Goal: Task Accomplishment & Management: Complete application form

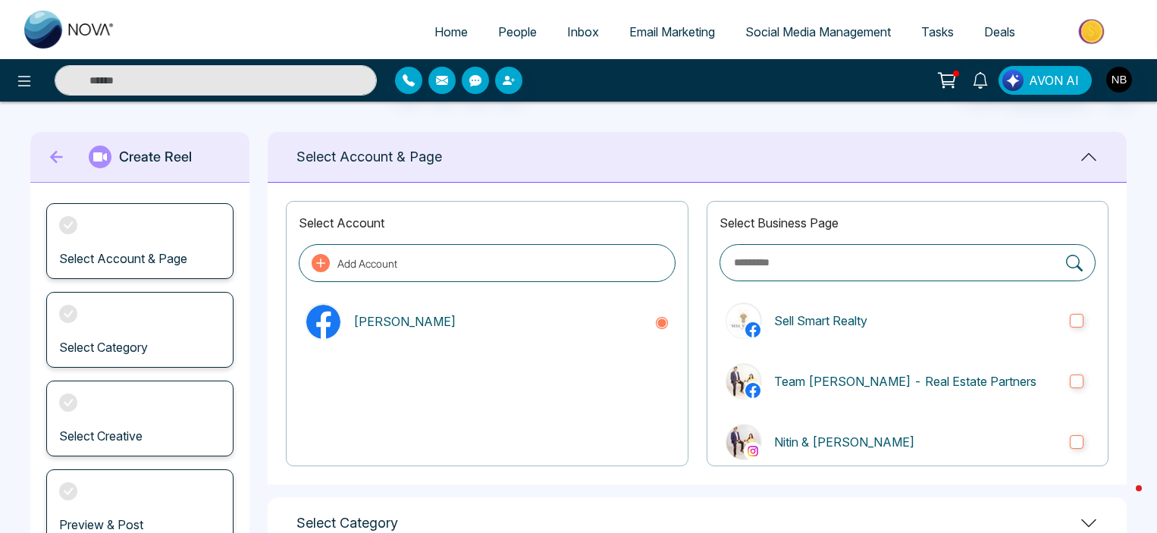
scroll to position [176, 0]
click at [810, 30] on span "Social Media Management" at bounding box center [818, 31] width 146 height 15
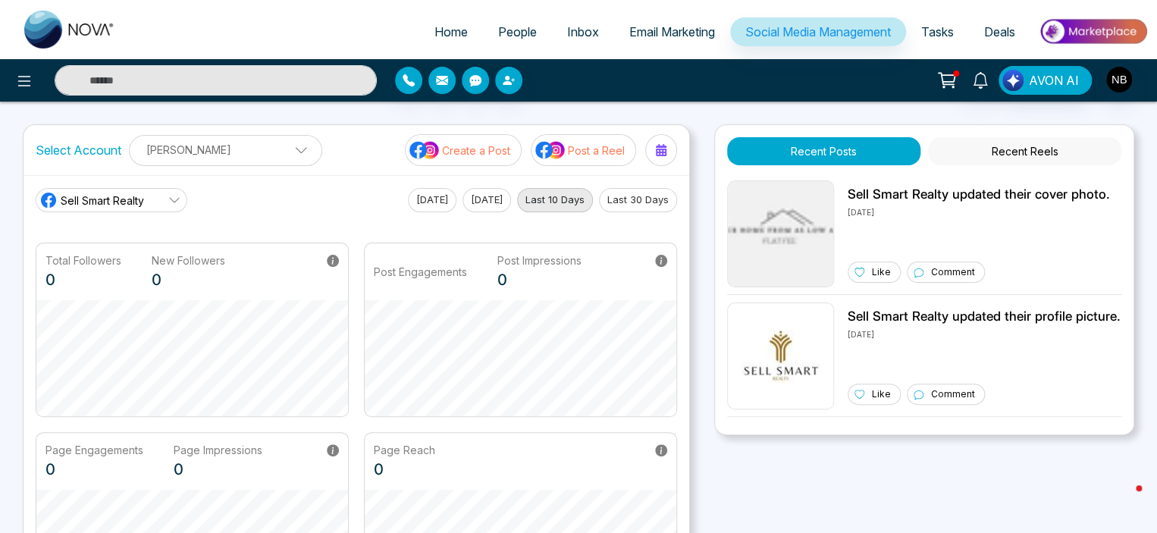
click at [585, 163] on button "Post a Reel" at bounding box center [583, 150] width 105 height 32
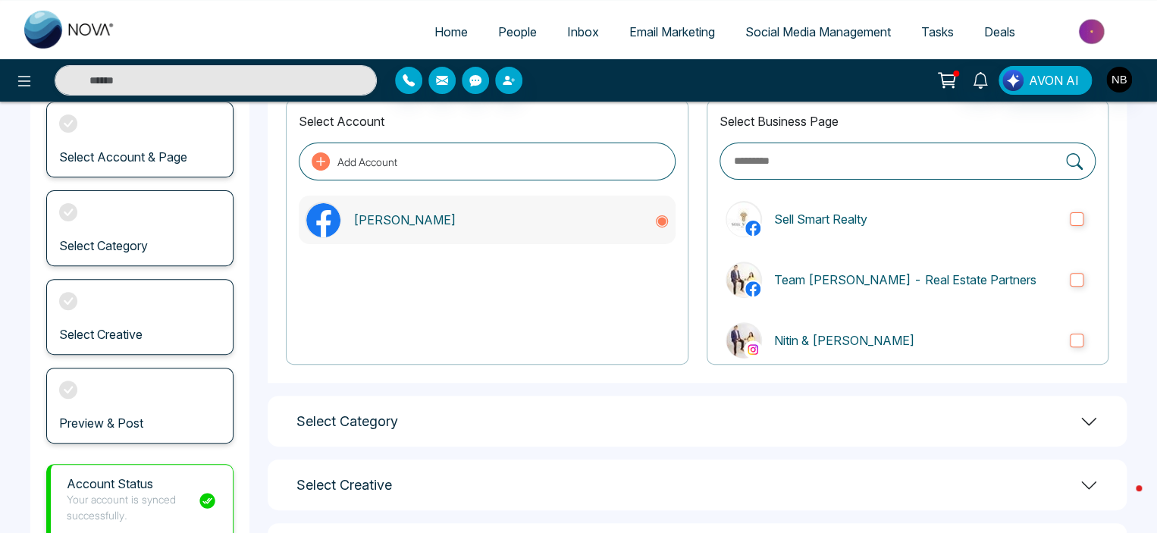
scroll to position [176, 0]
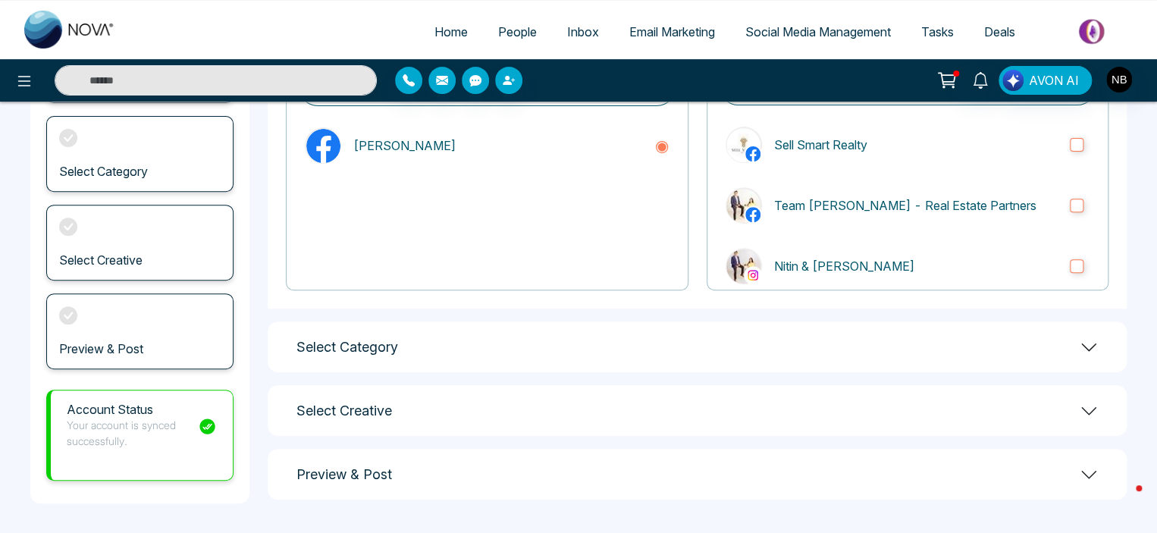
click at [419, 331] on div "Select Category" at bounding box center [697, 347] width 859 height 51
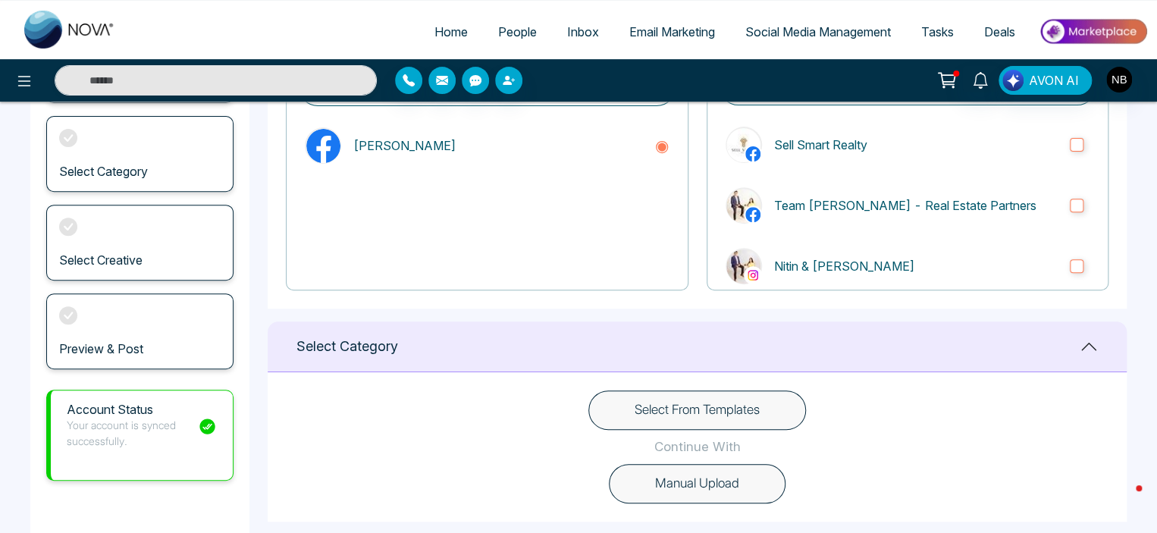
click at [654, 416] on button "Select From Templates" at bounding box center [697, 410] width 218 height 39
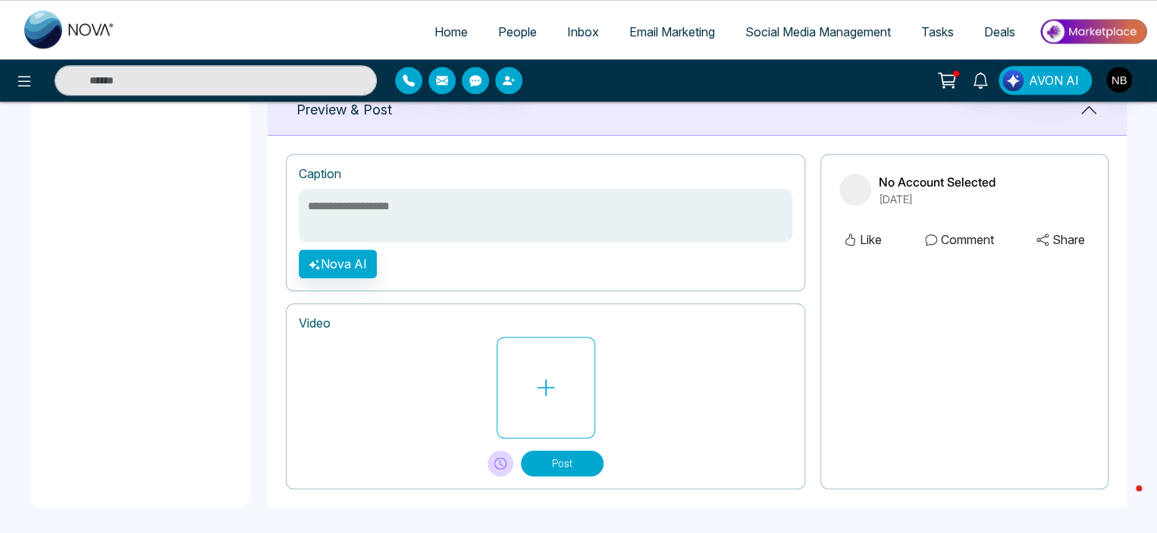
scroll to position [758, 0]
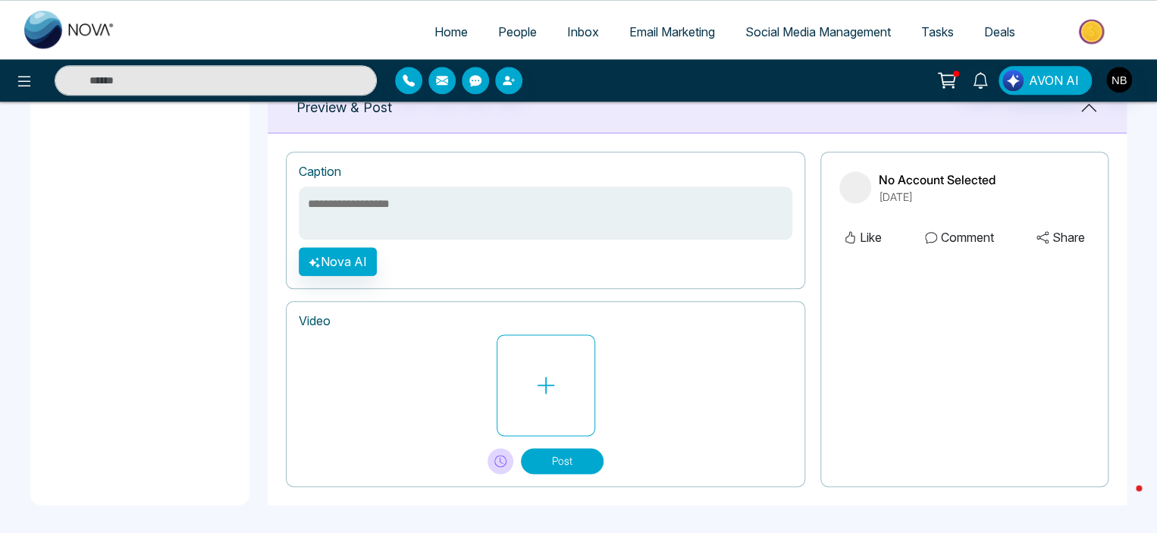
click at [952, 84] on icon at bounding box center [946, 78] width 15 height 11
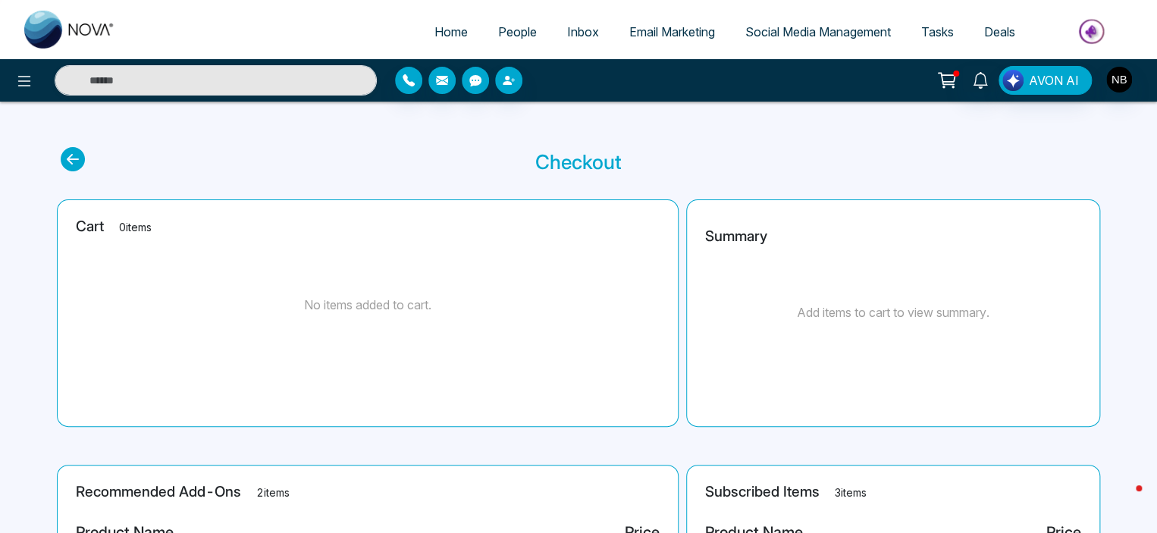
click at [515, 30] on span "People" at bounding box center [517, 31] width 39 height 15
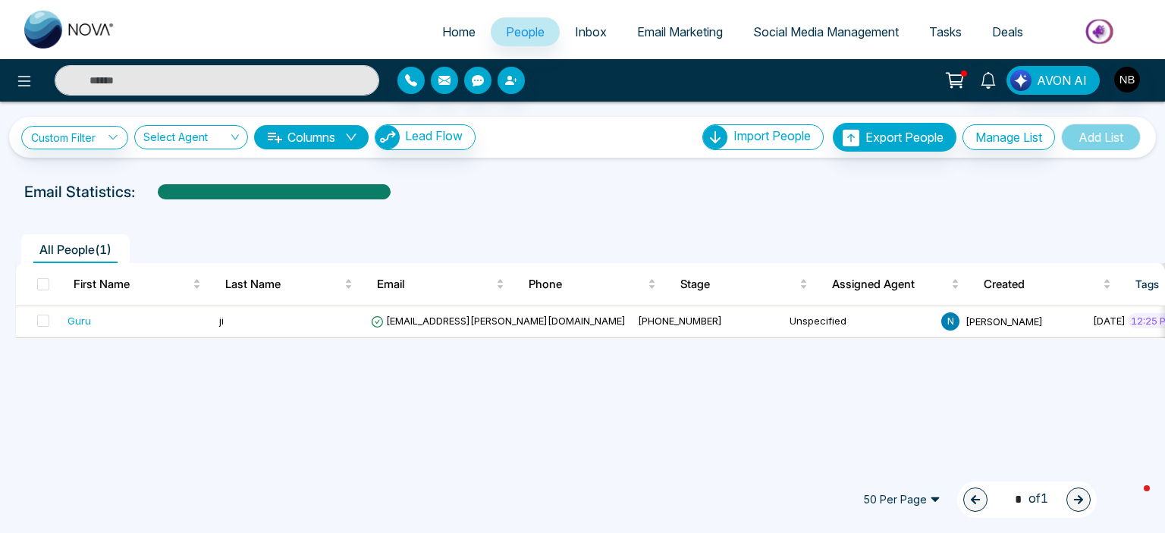
click at [807, 33] on span "Social Media Management" at bounding box center [826, 31] width 146 height 15
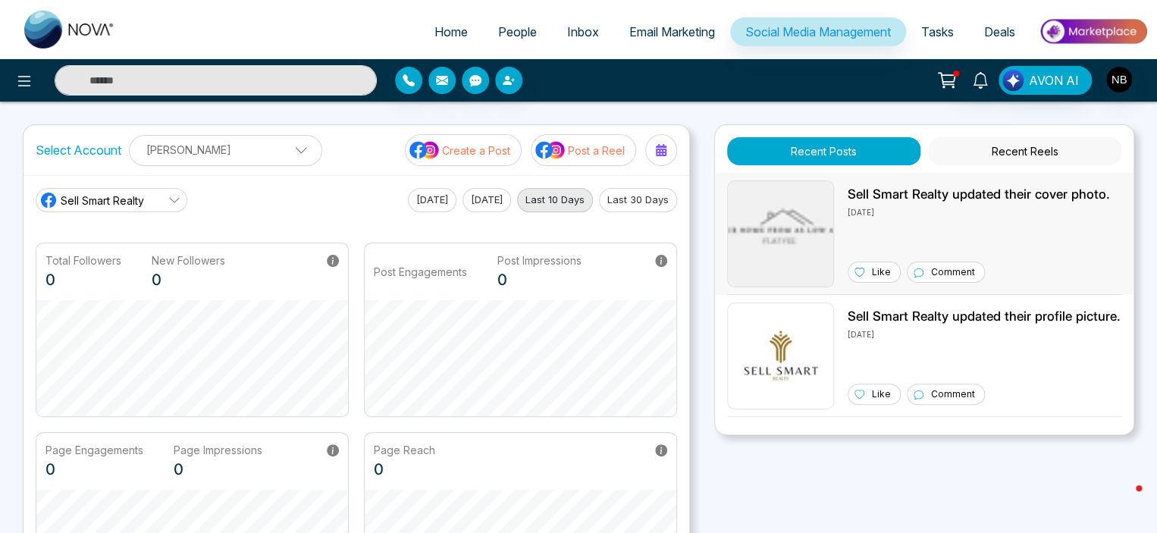
scroll to position [347, 0]
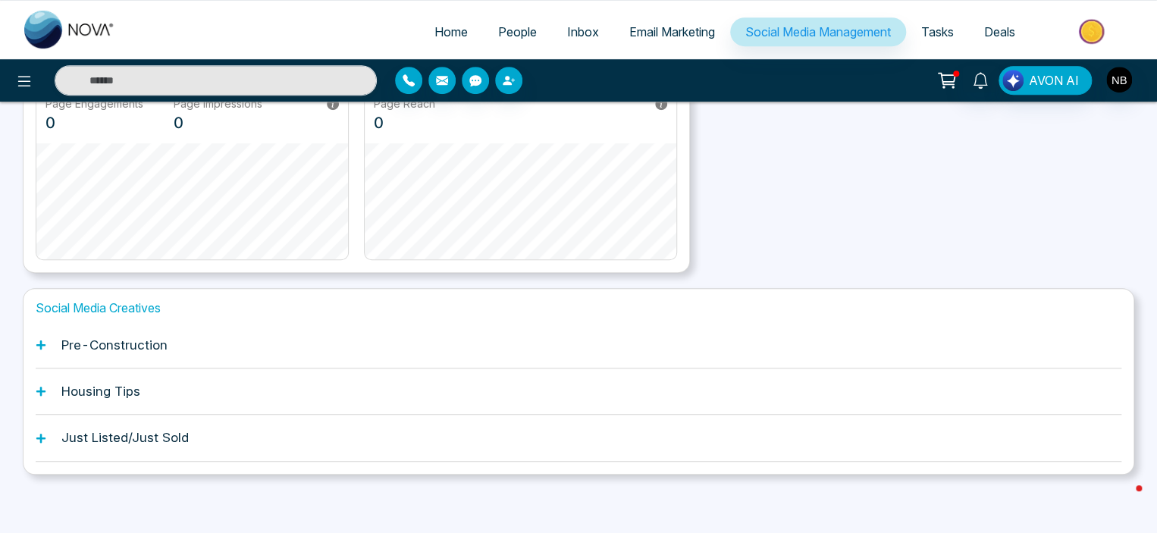
click at [249, 343] on div "Pre-Construction" at bounding box center [579, 345] width 1086 height 46
click at [940, 29] on span "Tasks" at bounding box center [937, 31] width 33 height 15
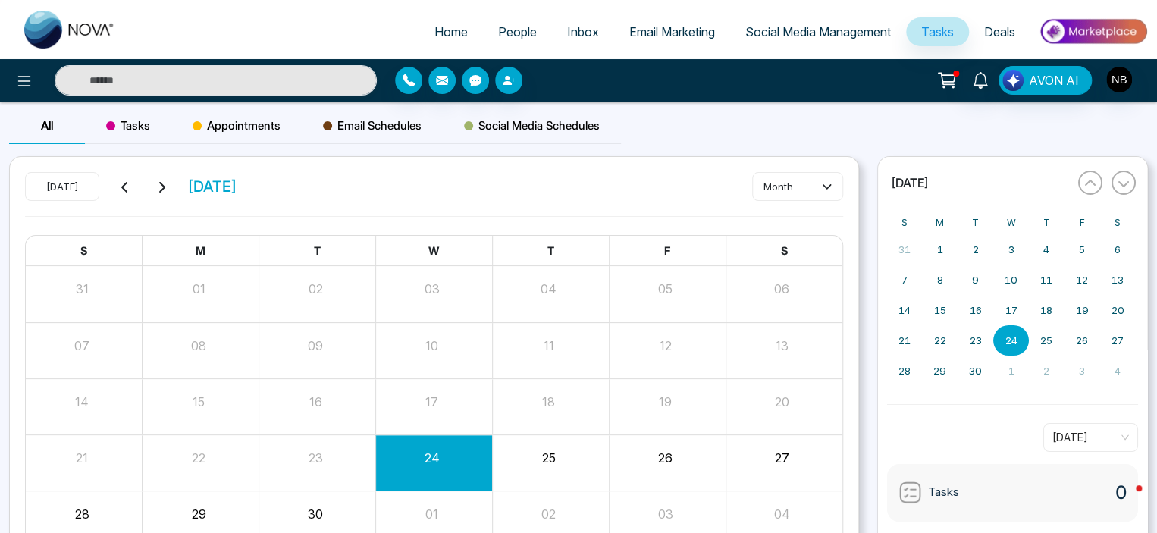
click at [993, 33] on span "Deals" at bounding box center [999, 31] width 31 height 15
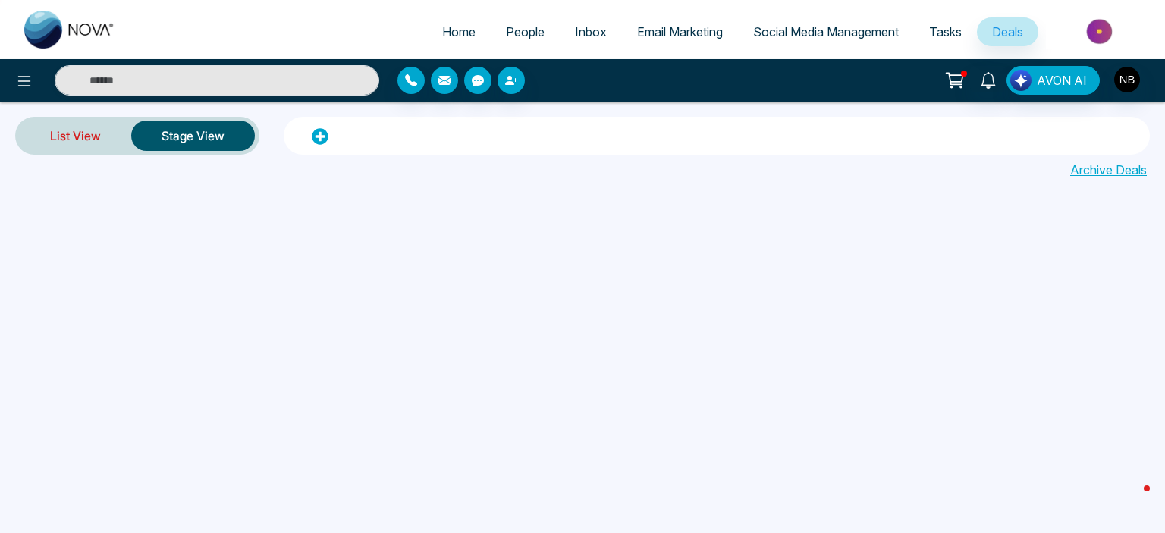
click at [82, 134] on link "List View" at bounding box center [75, 136] width 111 height 36
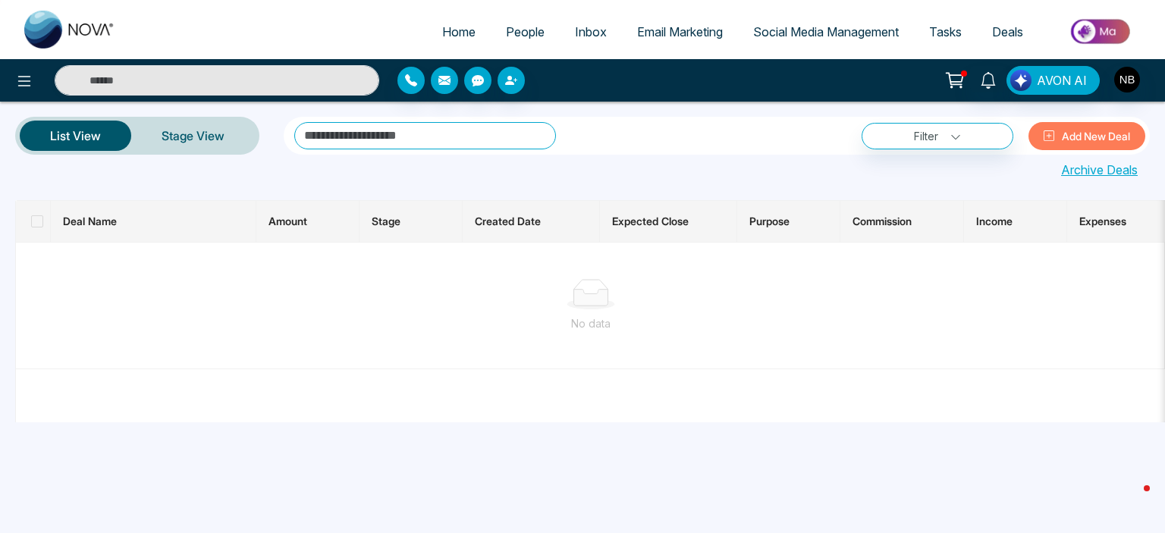
click at [442, 35] on span "Home" at bounding box center [458, 31] width 33 height 15
select select "*"
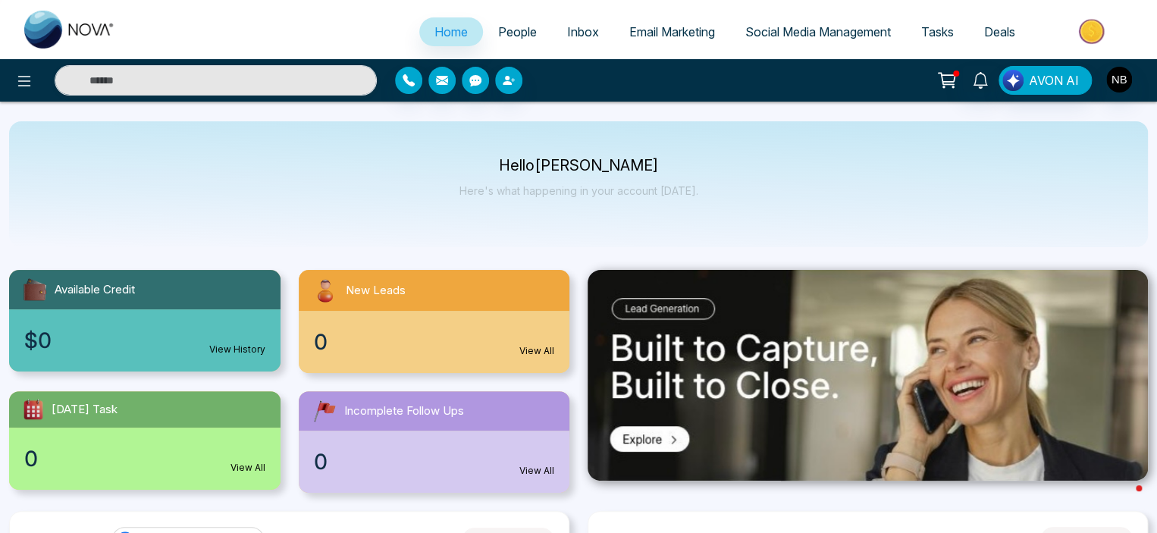
click at [385, 292] on span "New Leads" at bounding box center [376, 290] width 60 height 17
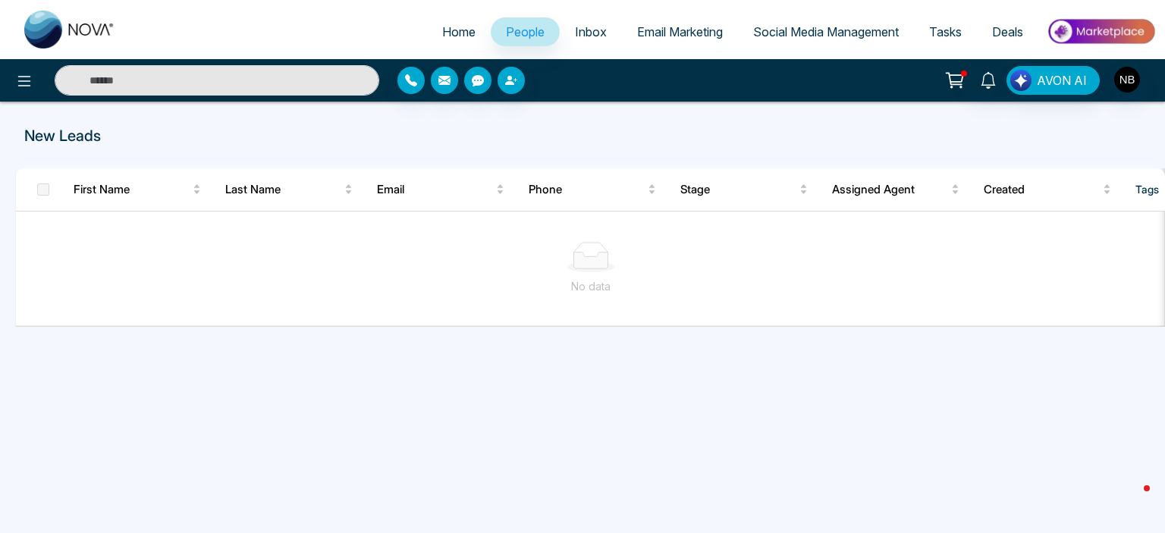
click at [964, 83] on icon at bounding box center [954, 80] width 21 height 21
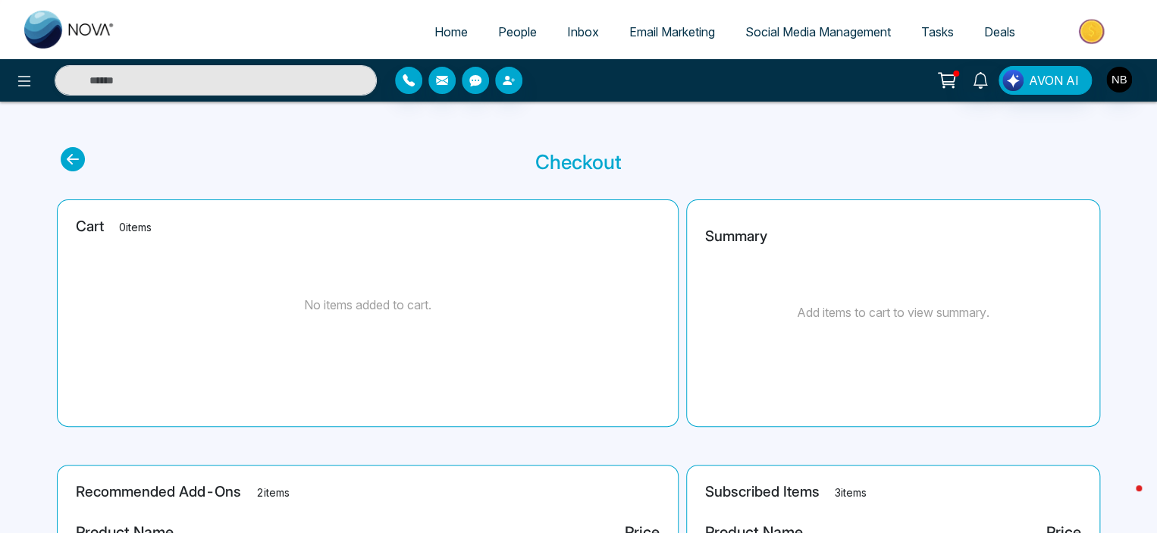
click at [517, 26] on span "People" at bounding box center [517, 31] width 39 height 15
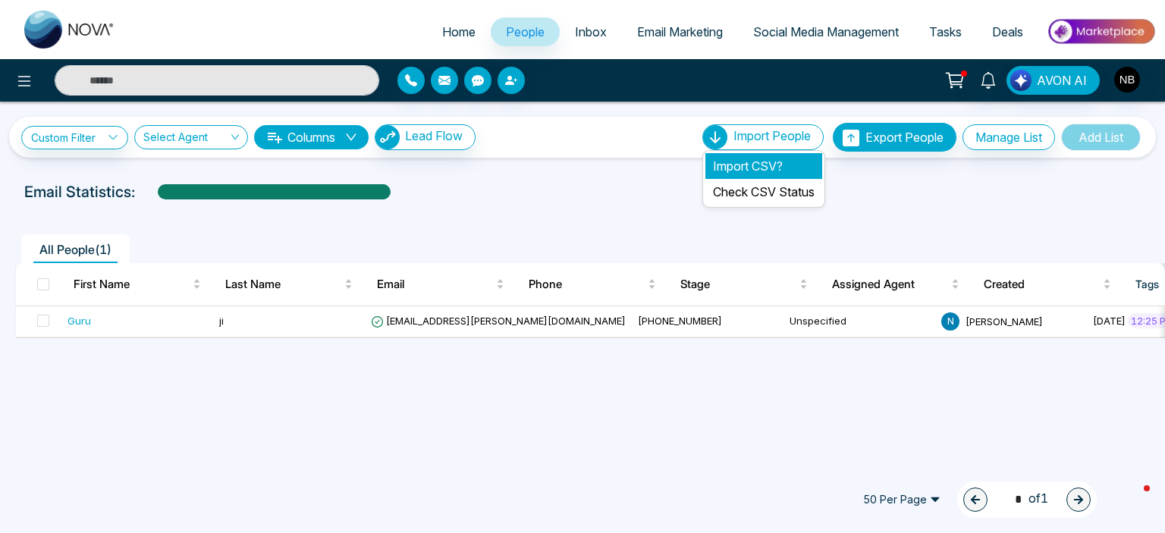
click at [751, 162] on li "Import CSV?" at bounding box center [763, 166] width 117 height 26
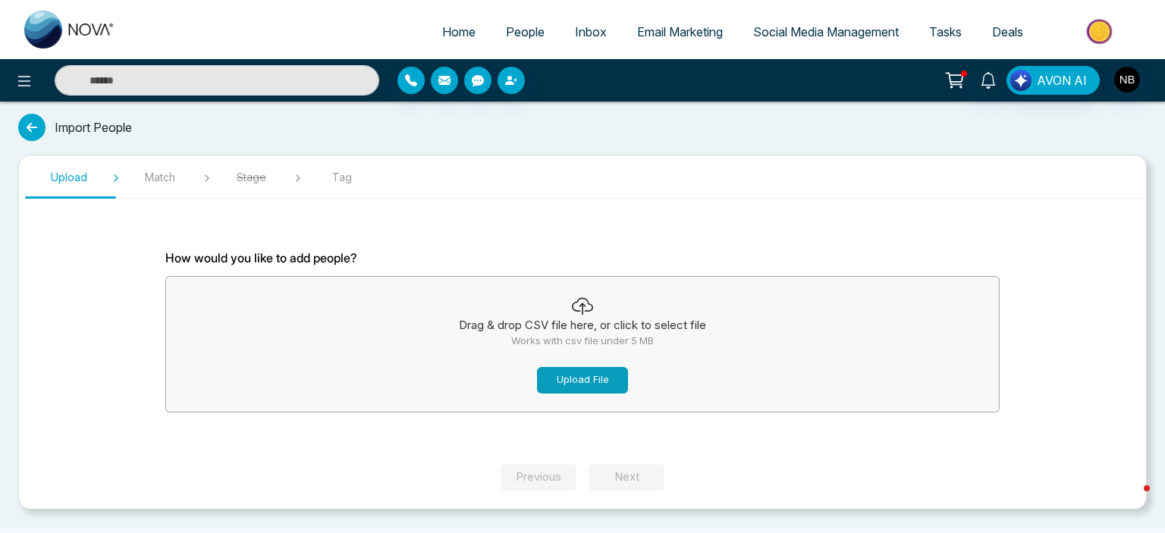
click at [576, 383] on button "Upload File" at bounding box center [582, 380] width 91 height 27
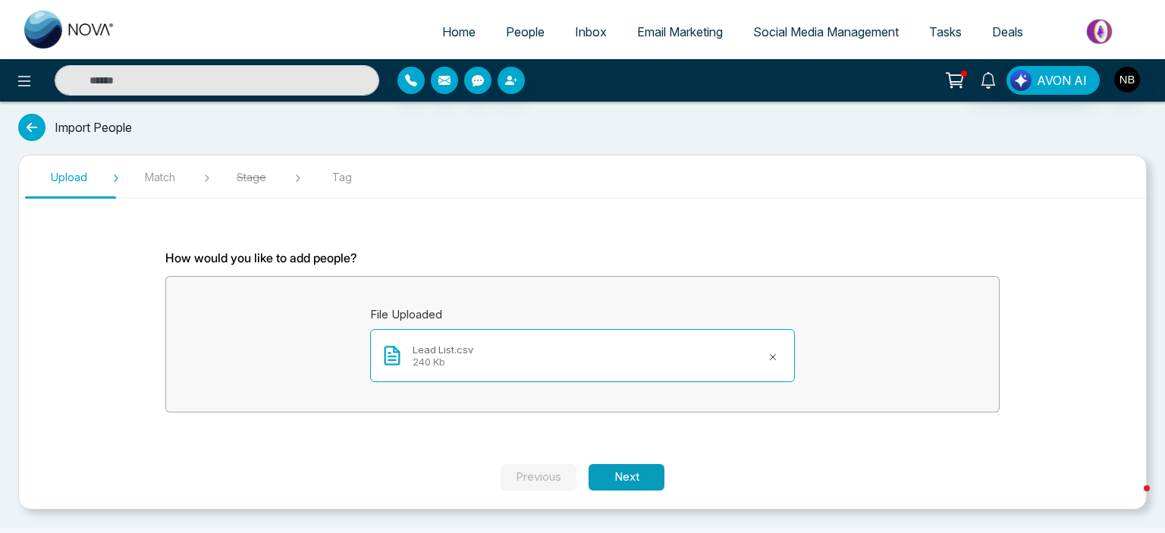
click at [640, 475] on button "Next" at bounding box center [626, 477] width 76 height 27
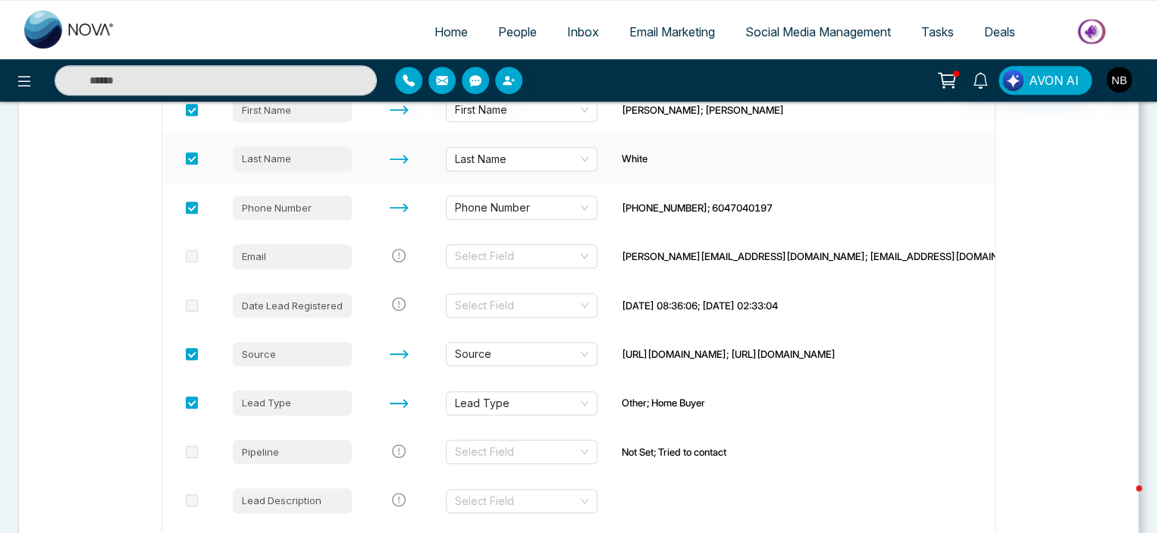
scroll to position [331, 0]
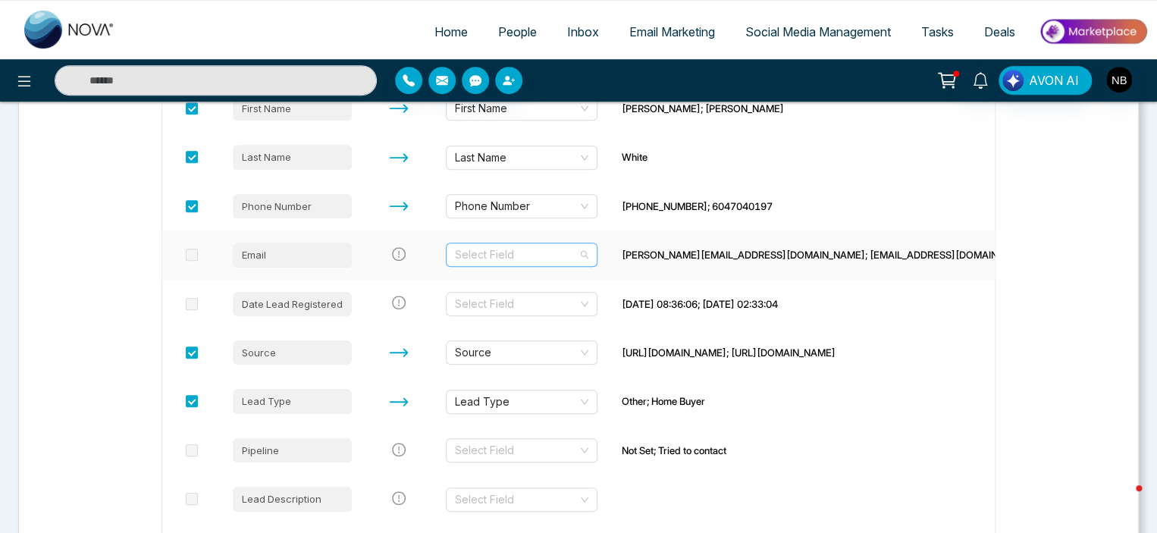
click at [497, 257] on input "search" at bounding box center [516, 254] width 123 height 23
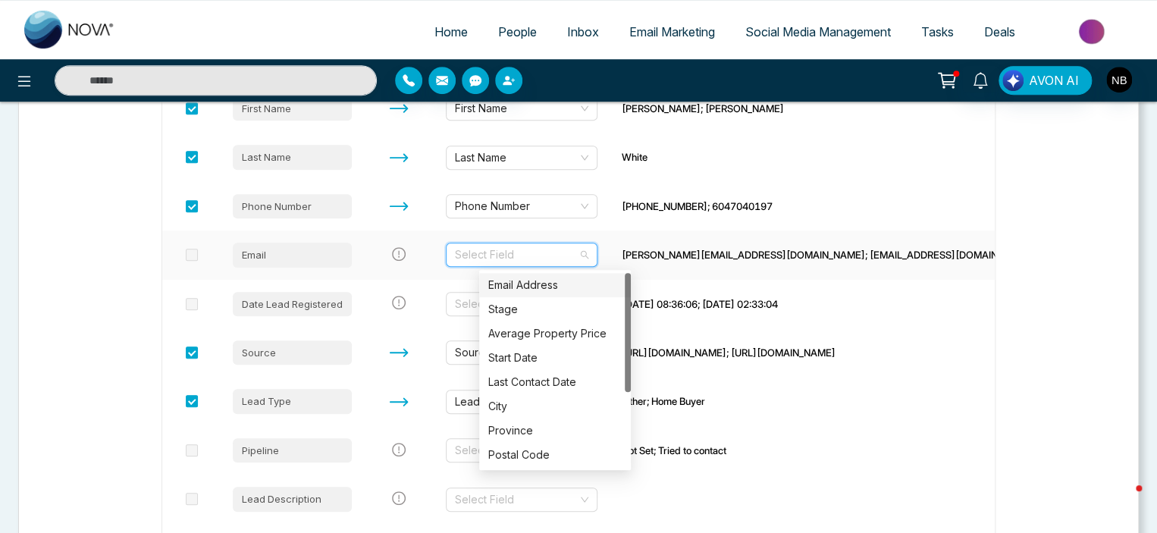
click at [548, 284] on div "Email Address" at bounding box center [554, 285] width 133 height 17
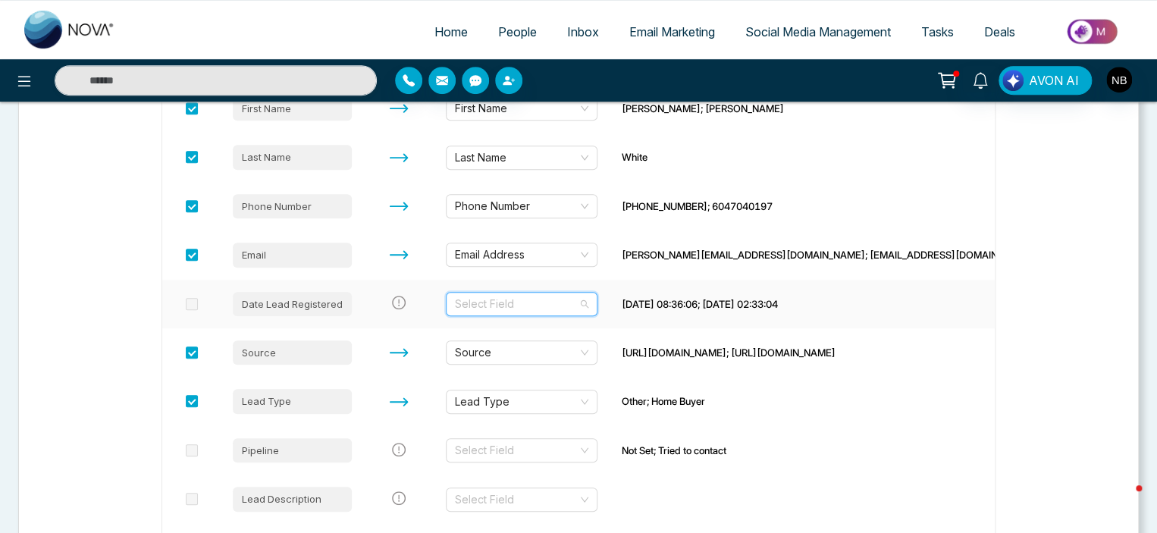
click at [555, 304] on input "search" at bounding box center [516, 304] width 123 height 23
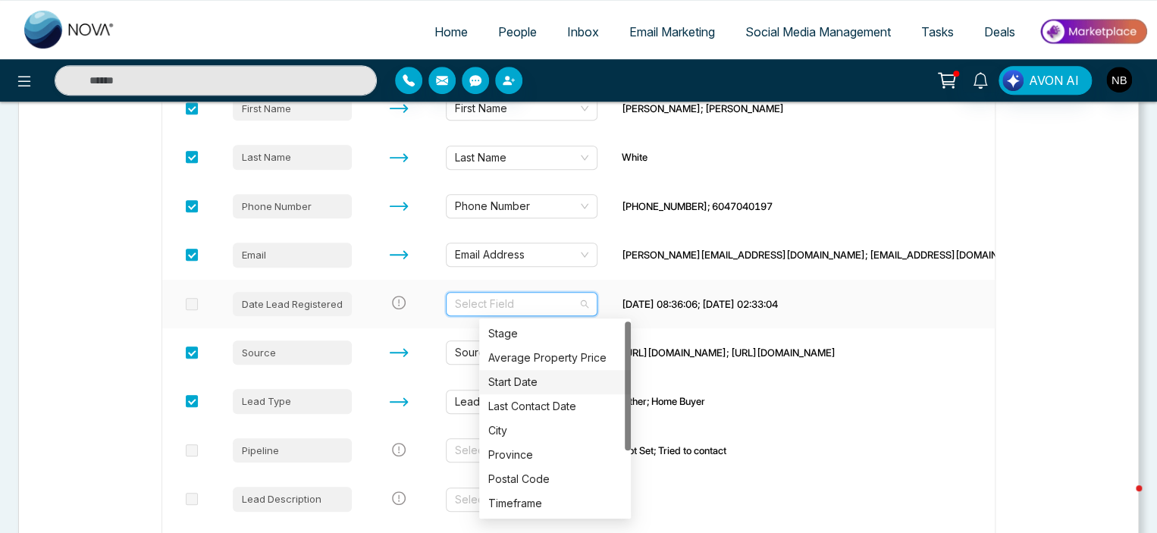
click at [546, 381] on div "Start Date" at bounding box center [554, 382] width 133 height 17
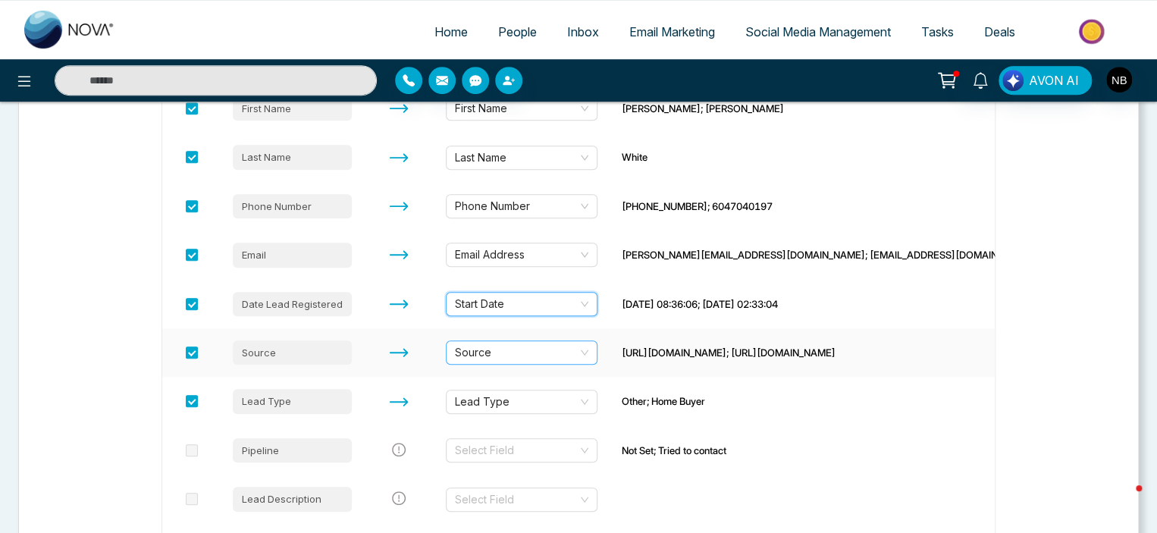
click at [544, 348] on span "Source" at bounding box center [521, 352] width 133 height 23
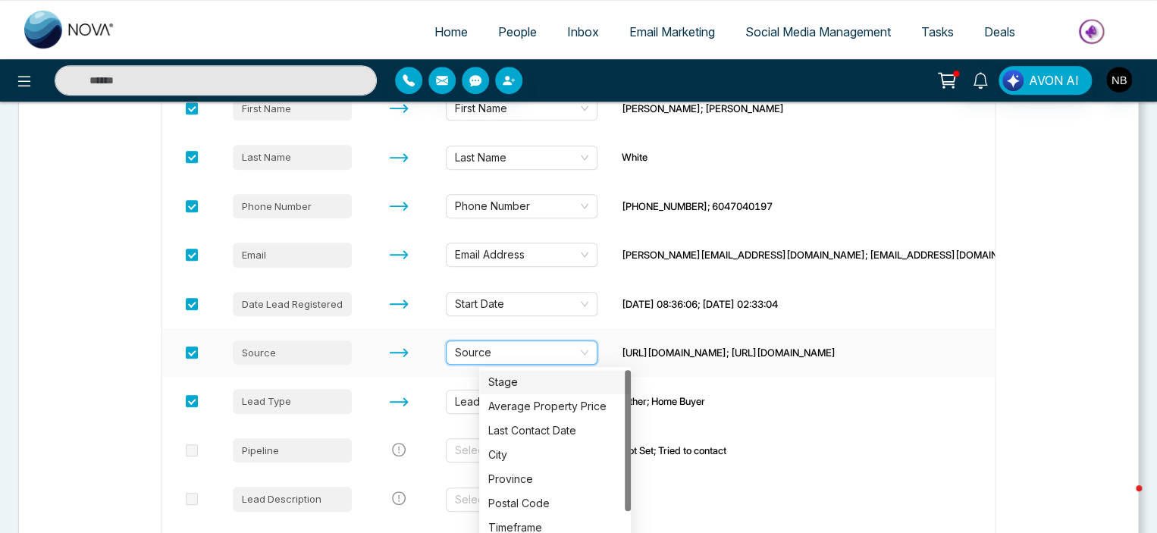
click at [544, 348] on span "Source" at bounding box center [521, 352] width 133 height 23
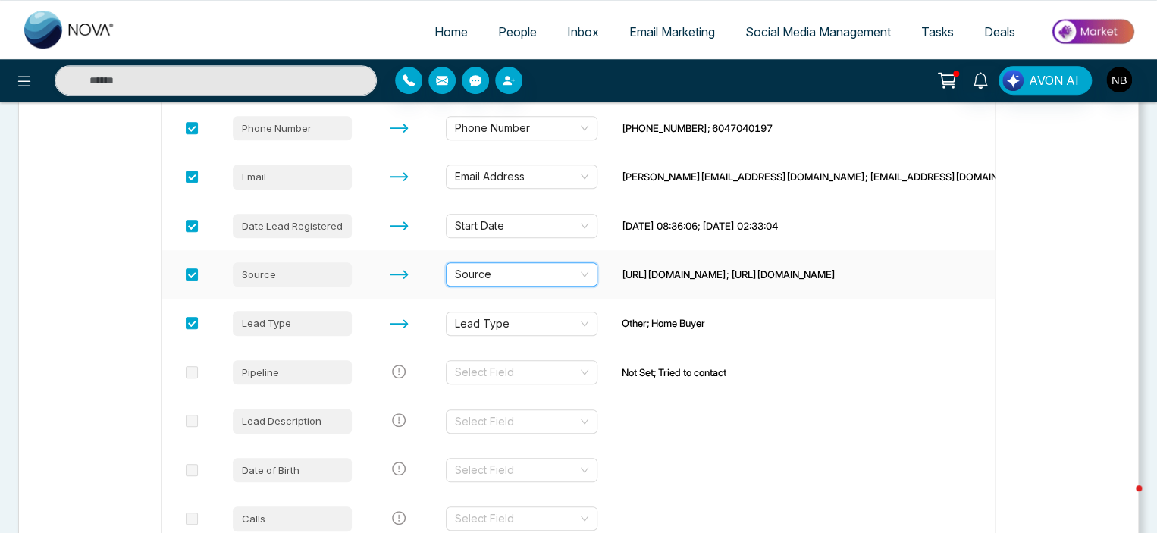
scroll to position [411, 0]
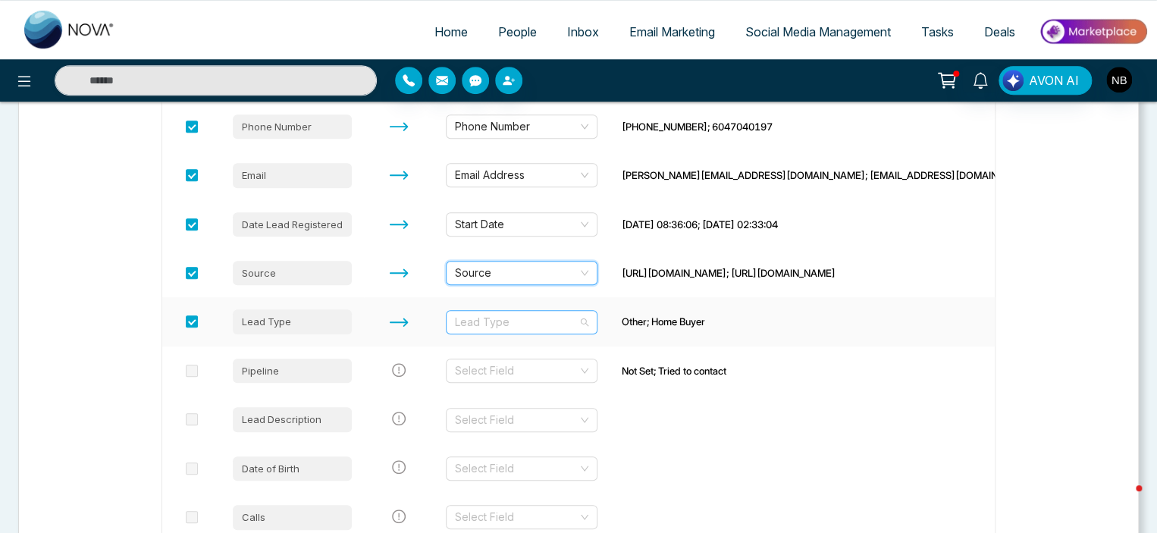
click at [536, 324] on span "Lead Type" at bounding box center [521, 322] width 133 height 23
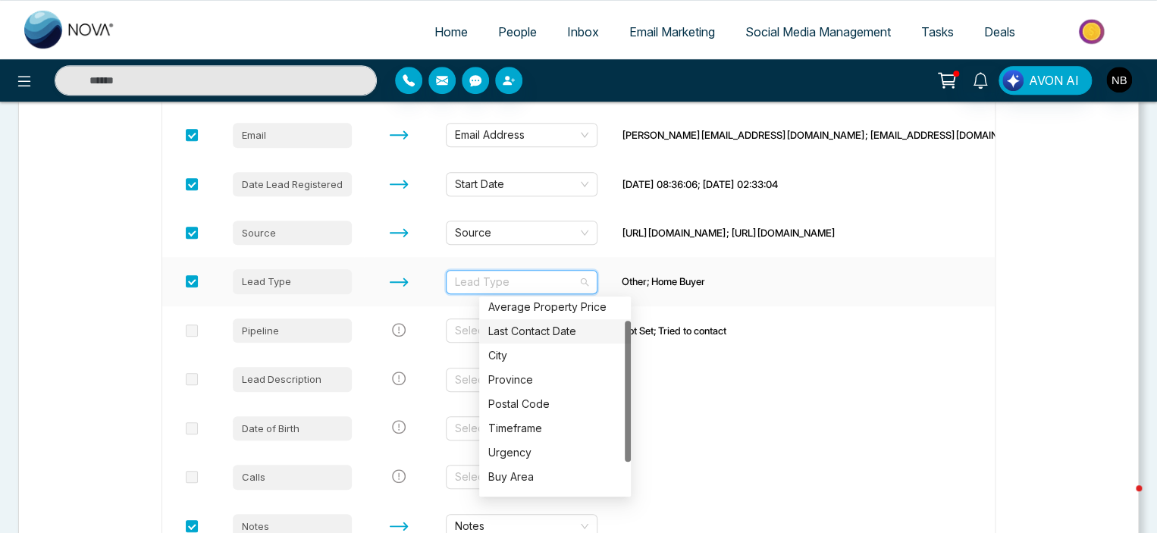
scroll to position [0, 0]
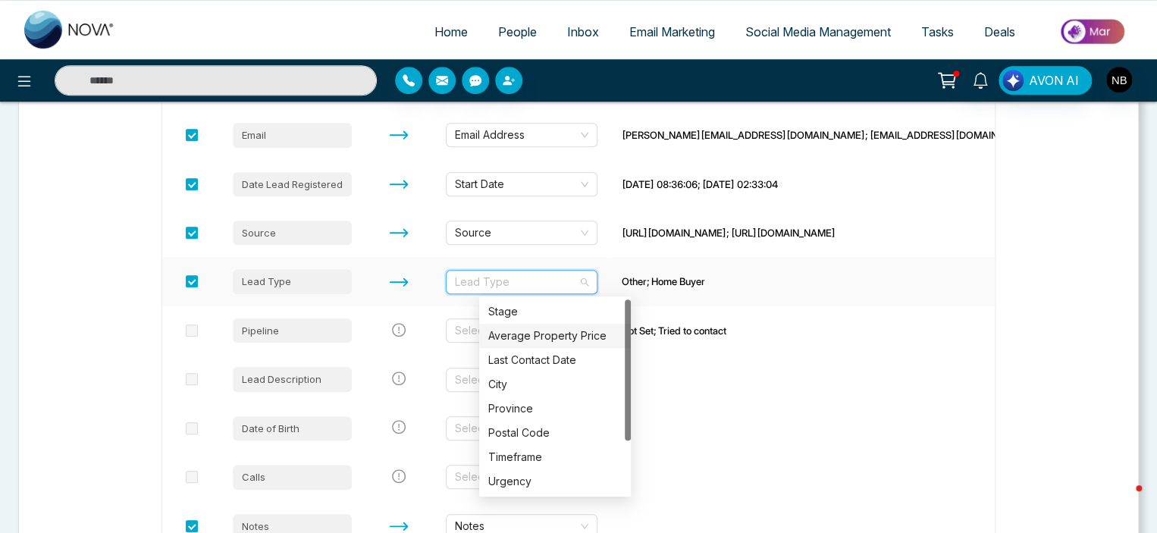
click at [410, 271] on icon at bounding box center [399, 282] width 23 height 23
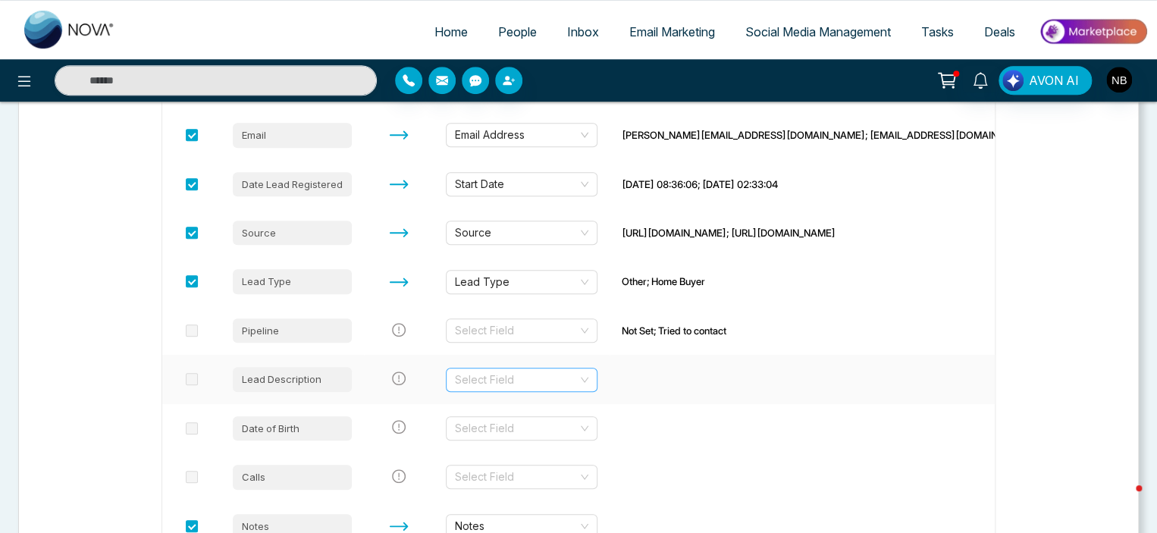
click at [506, 381] on input "search" at bounding box center [516, 380] width 123 height 23
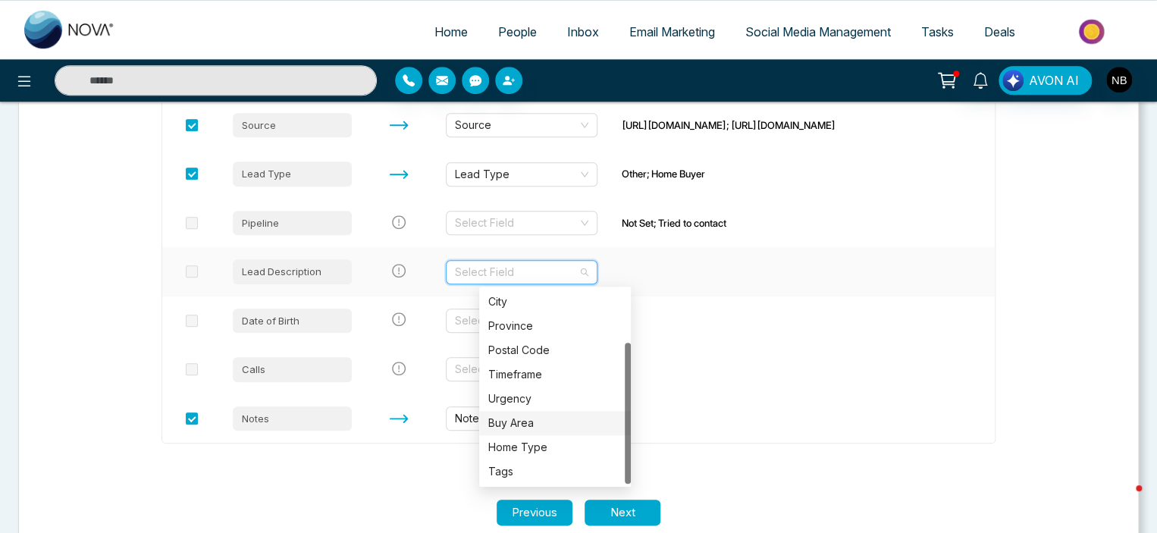
scroll to position [588, 0]
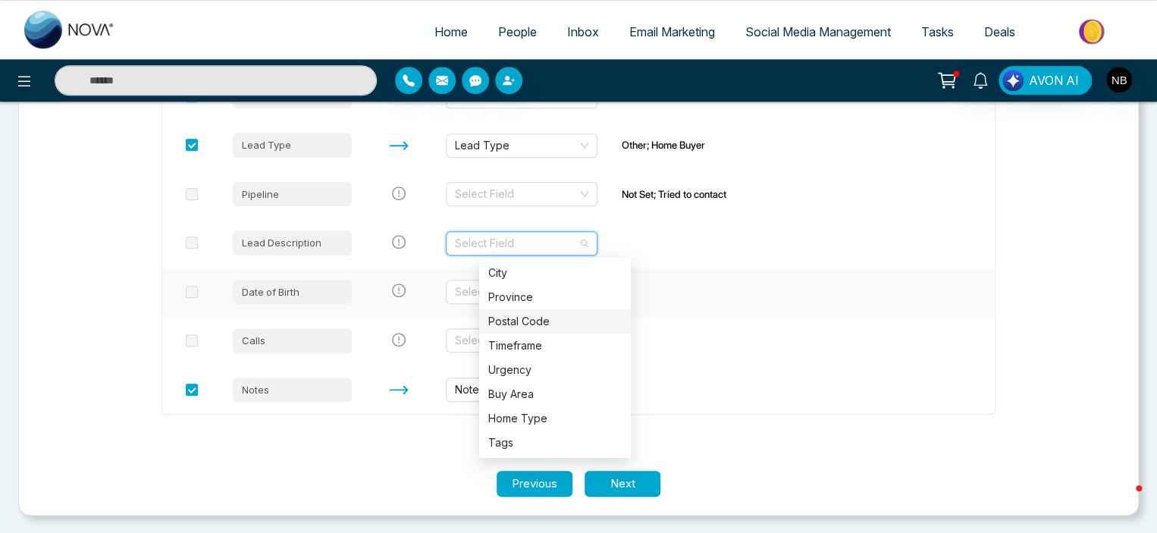
click at [610, 290] on td "Select Field" at bounding box center [522, 292] width 176 height 49
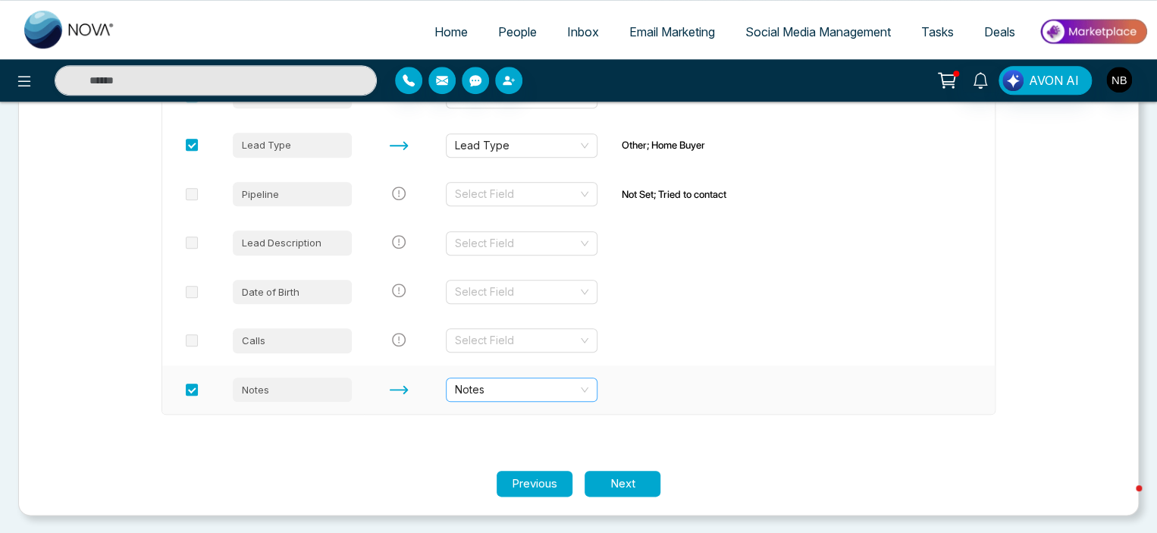
click at [528, 388] on span "Notes" at bounding box center [521, 389] width 133 height 23
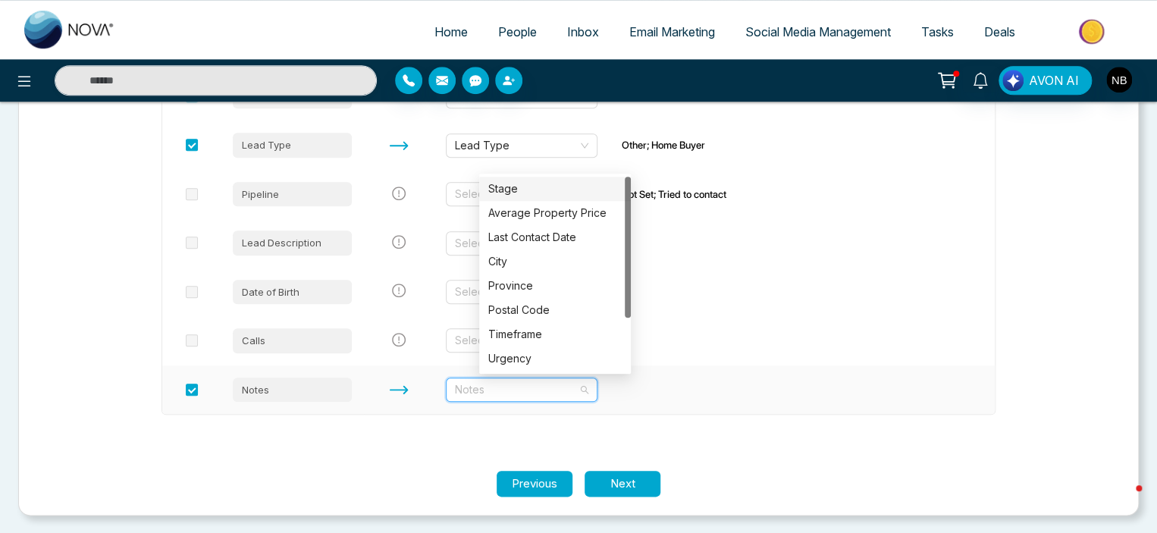
click at [528, 388] on span "Notes" at bounding box center [521, 389] width 133 height 23
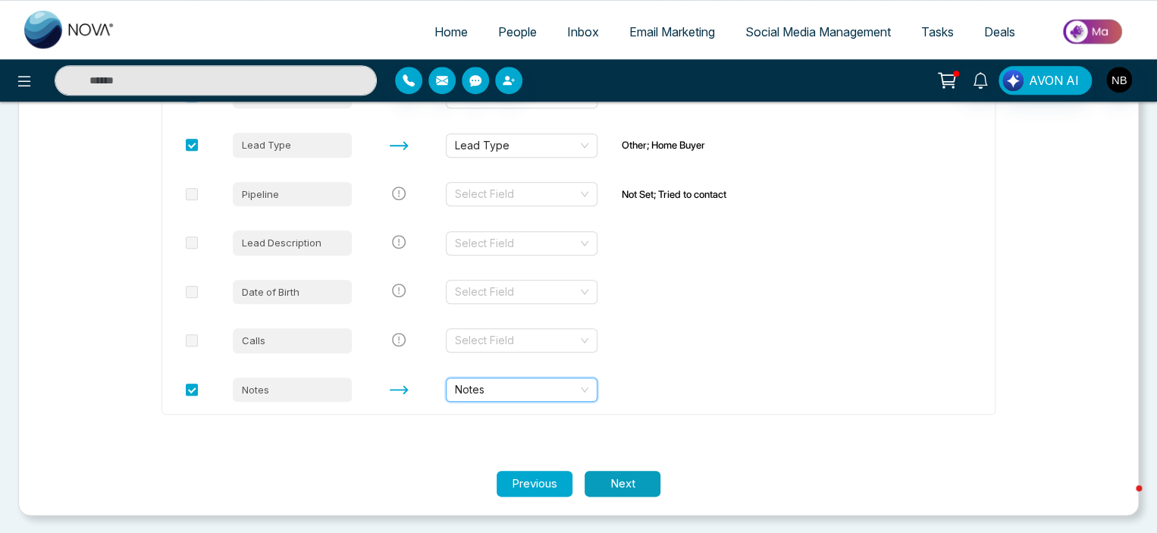
click at [646, 478] on button "Next" at bounding box center [623, 484] width 76 height 27
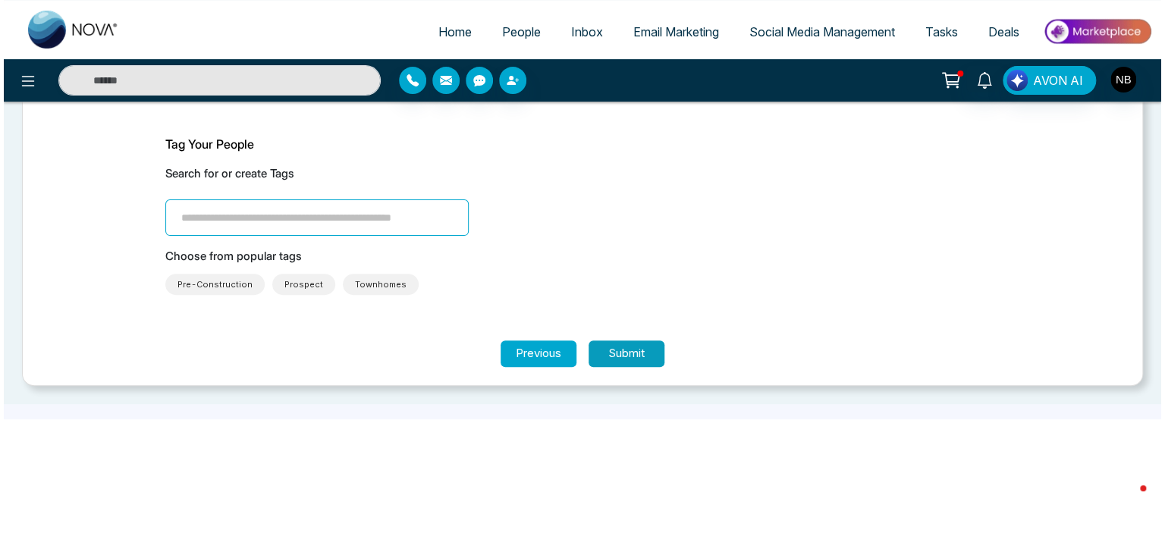
scroll to position [0, 0]
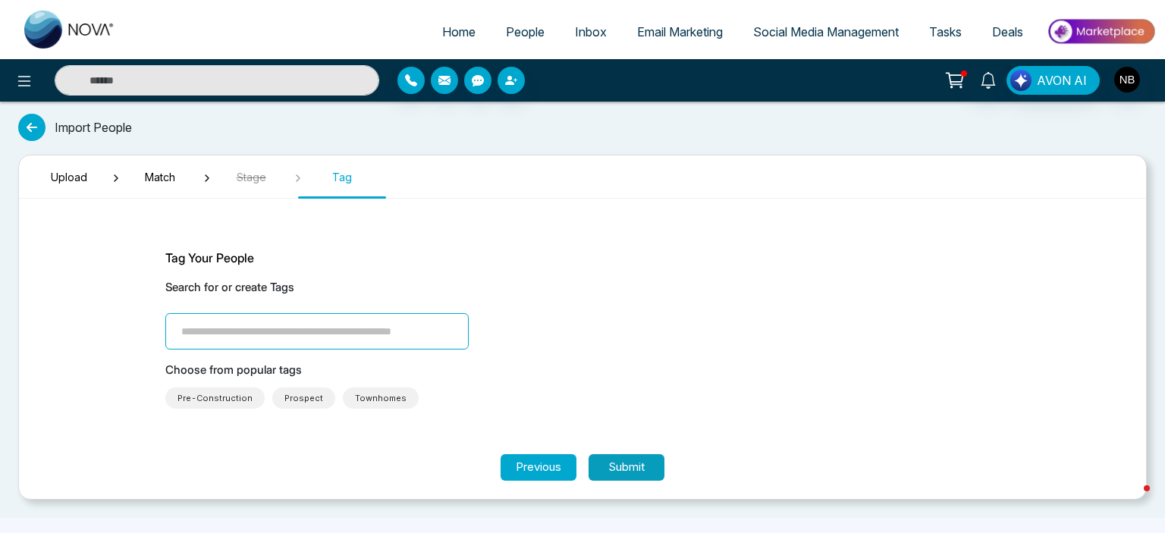
click at [615, 468] on button "Submit" at bounding box center [626, 467] width 76 height 27
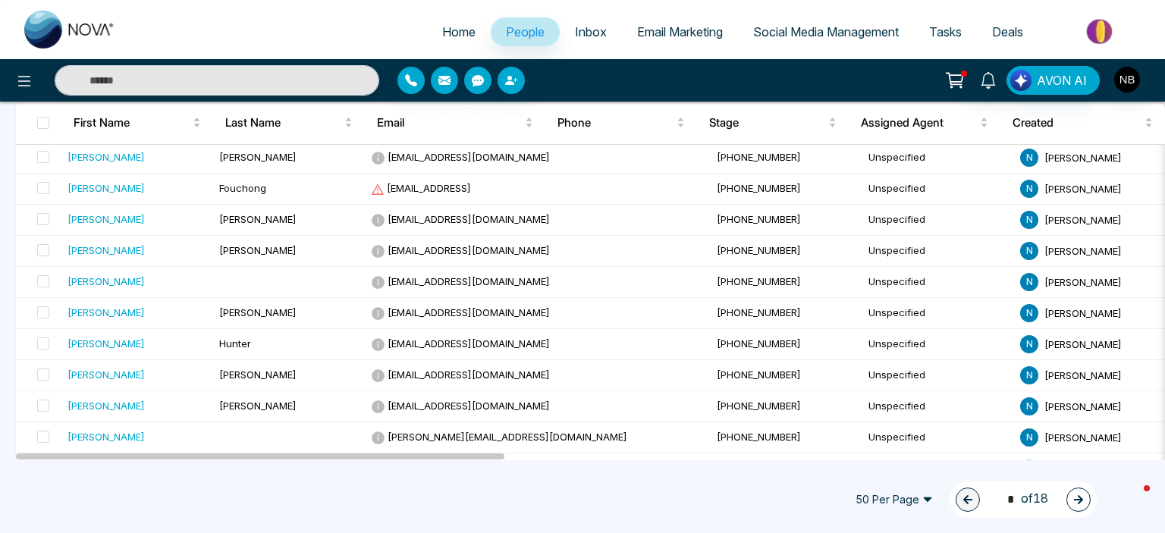
scroll to position [165, 0]
click at [463, 188] on span "[EMAIL_ADDRESS]" at bounding box center [421, 187] width 100 height 12
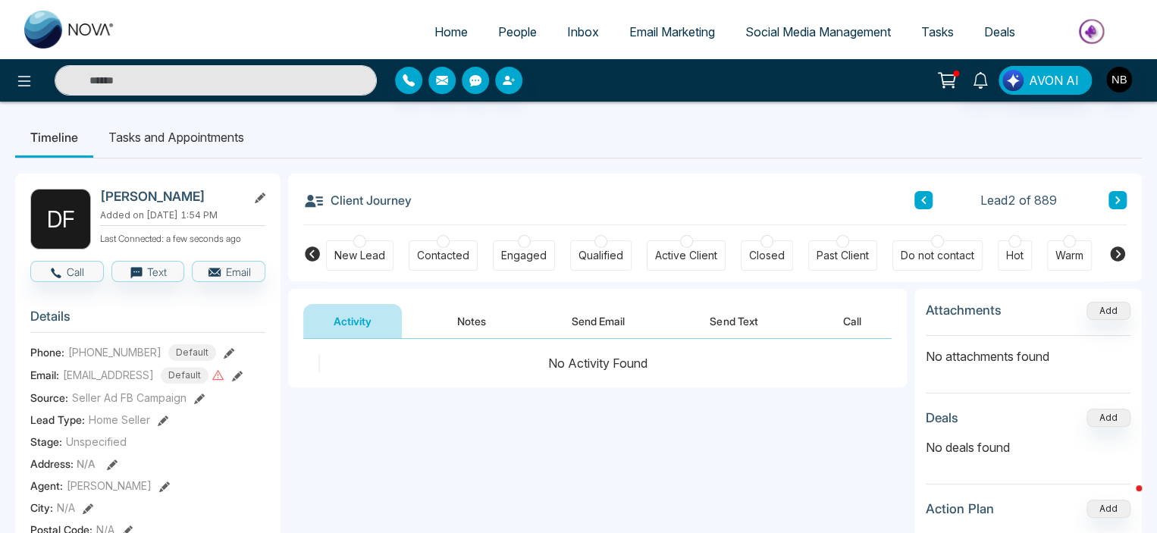
click at [243, 381] on icon at bounding box center [237, 376] width 11 height 11
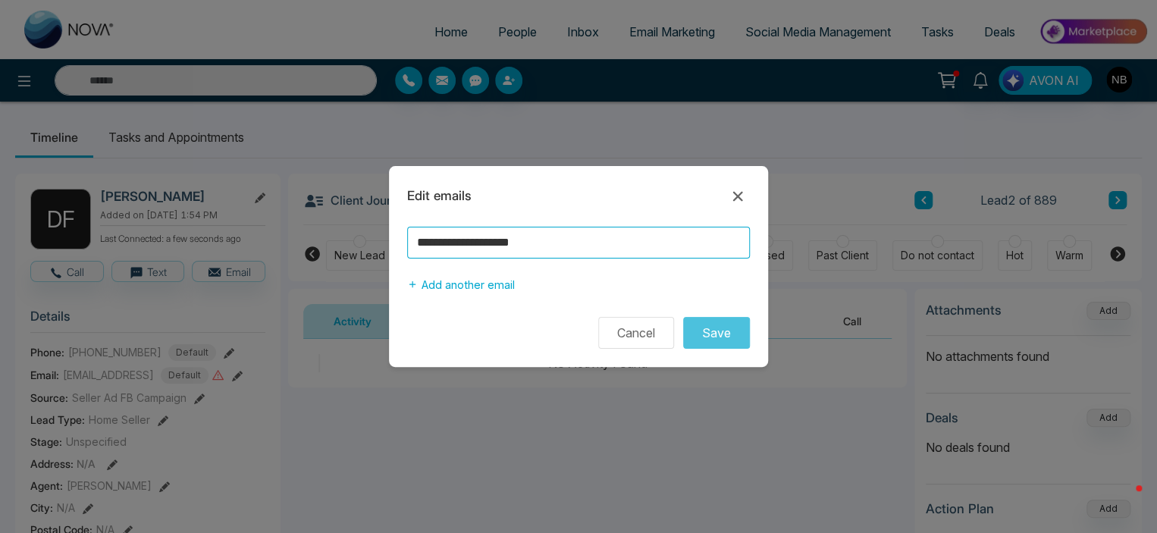
click at [596, 252] on input "**********" at bounding box center [578, 243] width 343 height 32
type input "**********"
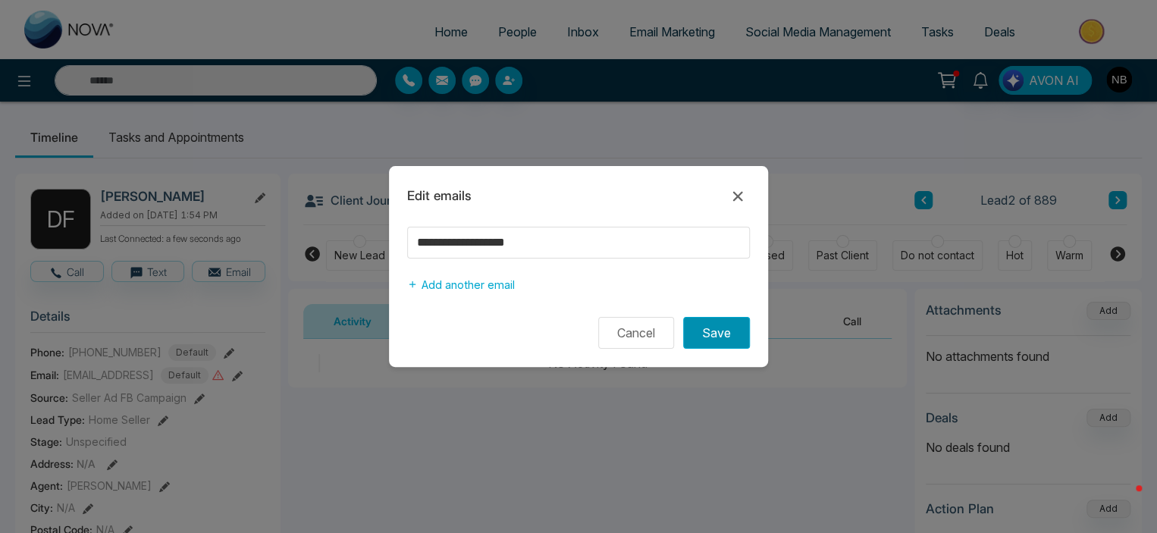
click at [715, 336] on button "Save" at bounding box center [716, 333] width 67 height 32
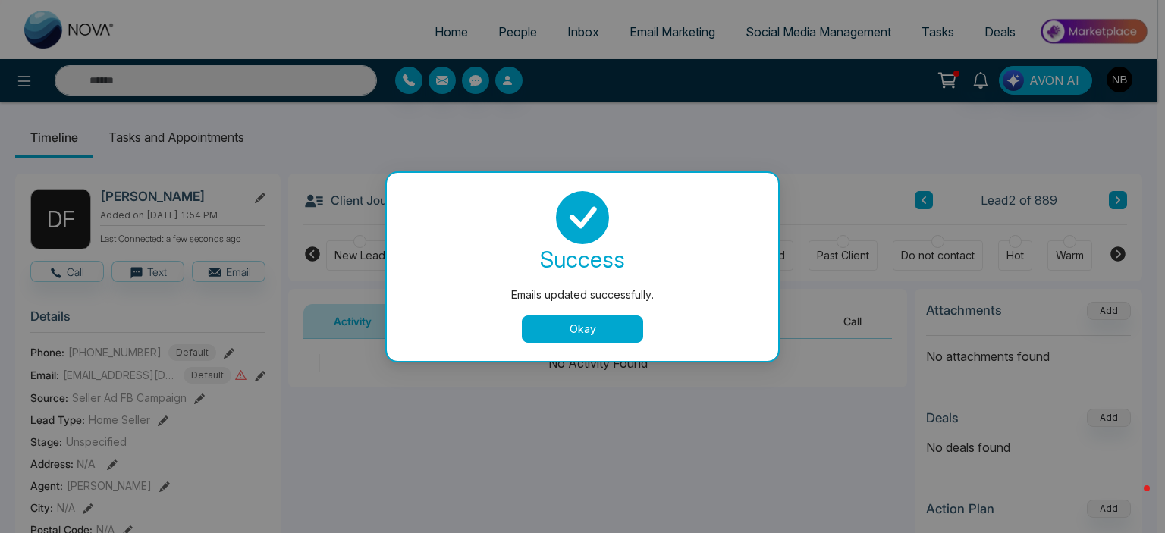
click at [604, 332] on button "Okay" at bounding box center [582, 328] width 121 height 27
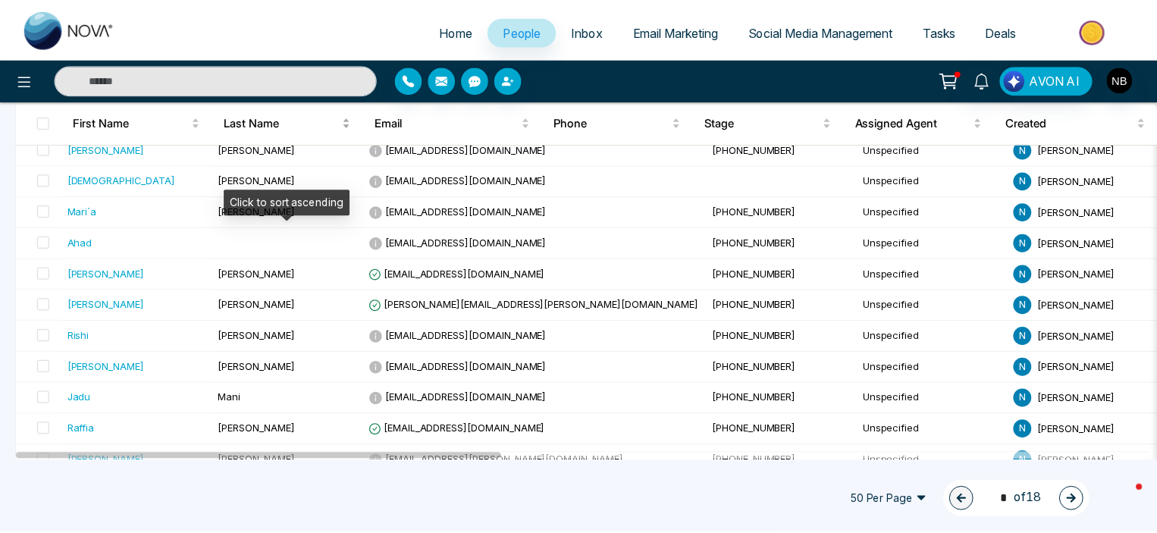
scroll to position [1399, 0]
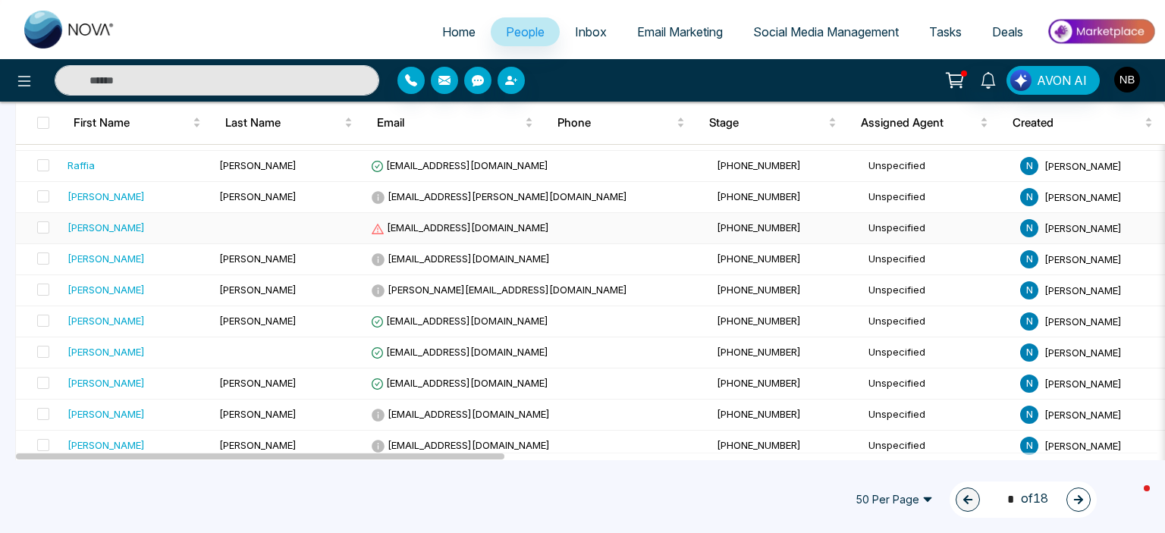
click at [422, 226] on td "[EMAIL_ADDRESS][DOMAIN_NAME]" at bounding box center [538, 228] width 346 height 31
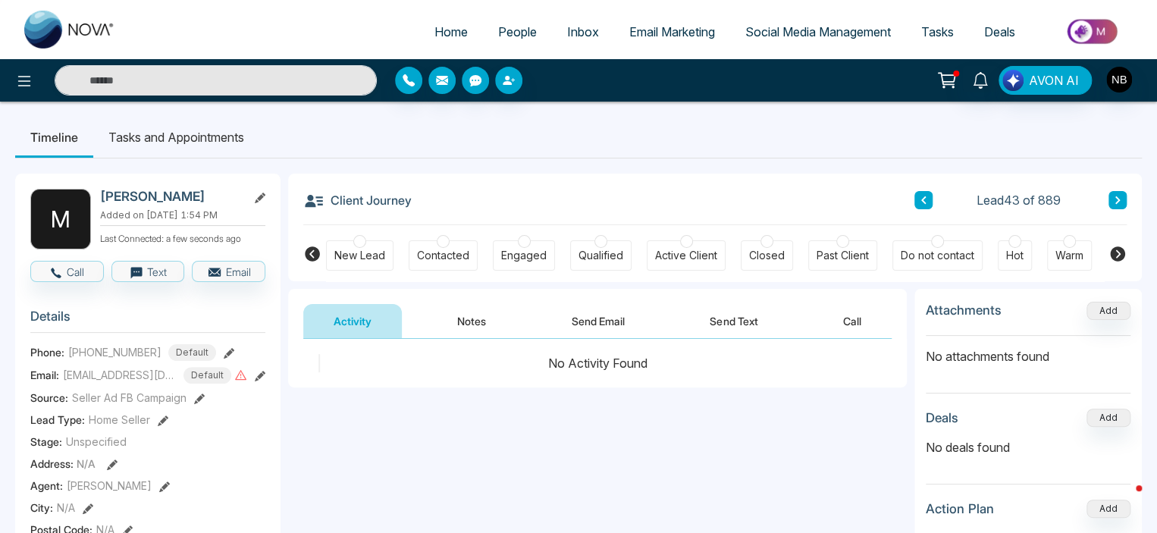
click at [255, 378] on icon at bounding box center [260, 376] width 11 height 11
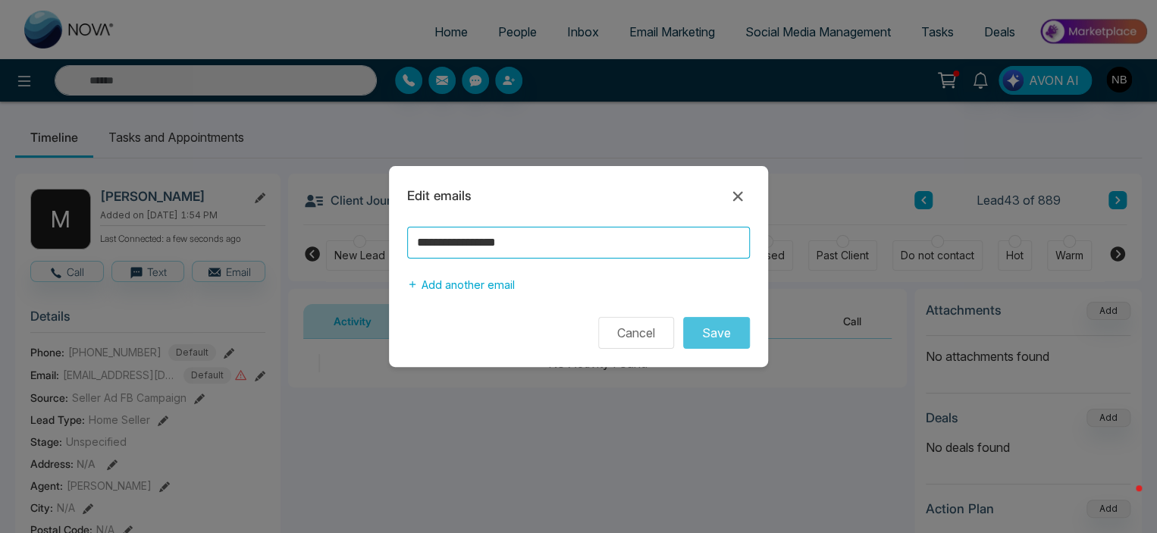
click at [499, 239] on input "**********" at bounding box center [578, 243] width 343 height 32
type input "**********"
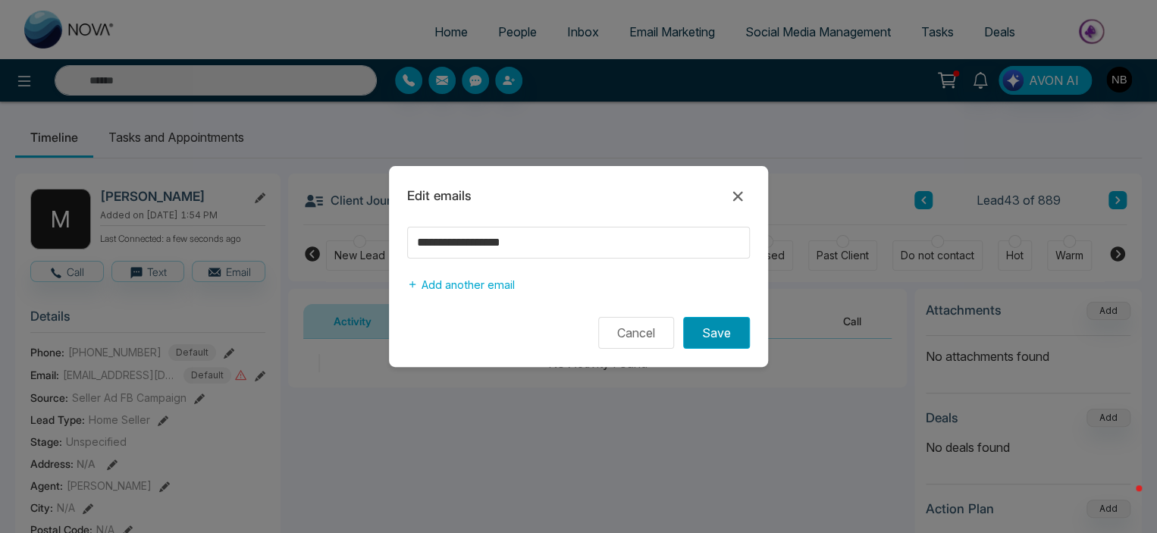
click at [739, 328] on button "Save" at bounding box center [716, 333] width 67 height 32
